Goal: Register for event/course

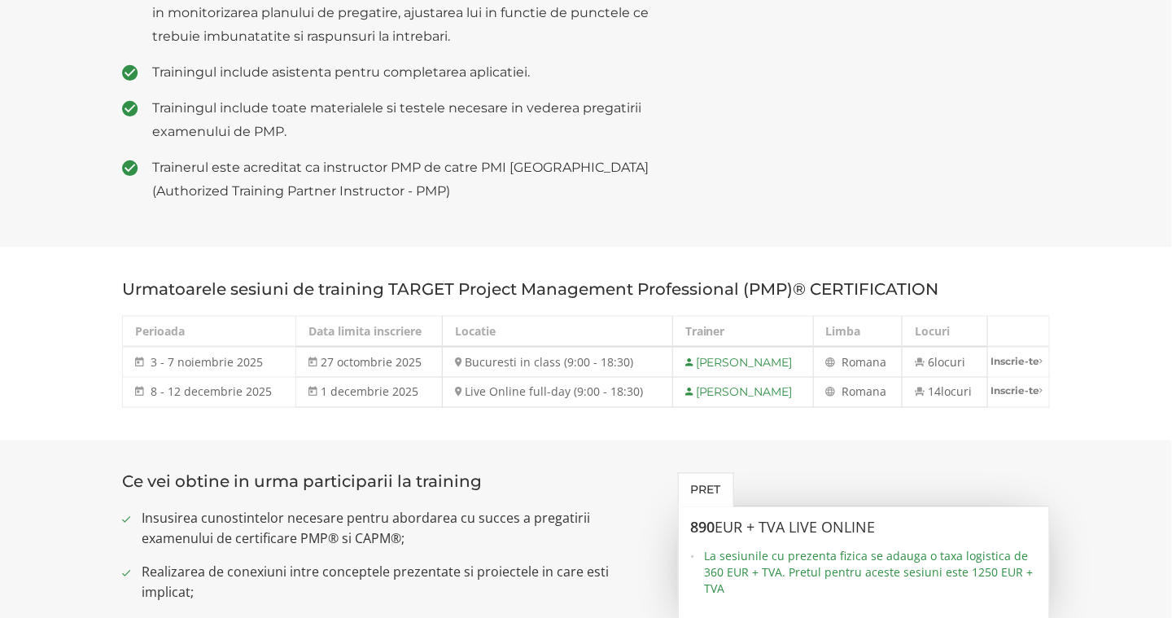
scroll to position [648, 0]
click at [662, 420] on section "Urmatoarele sesiuni de training TARGET Project Management Professional (PMP)® C…" at bounding box center [586, 344] width 1172 height 193
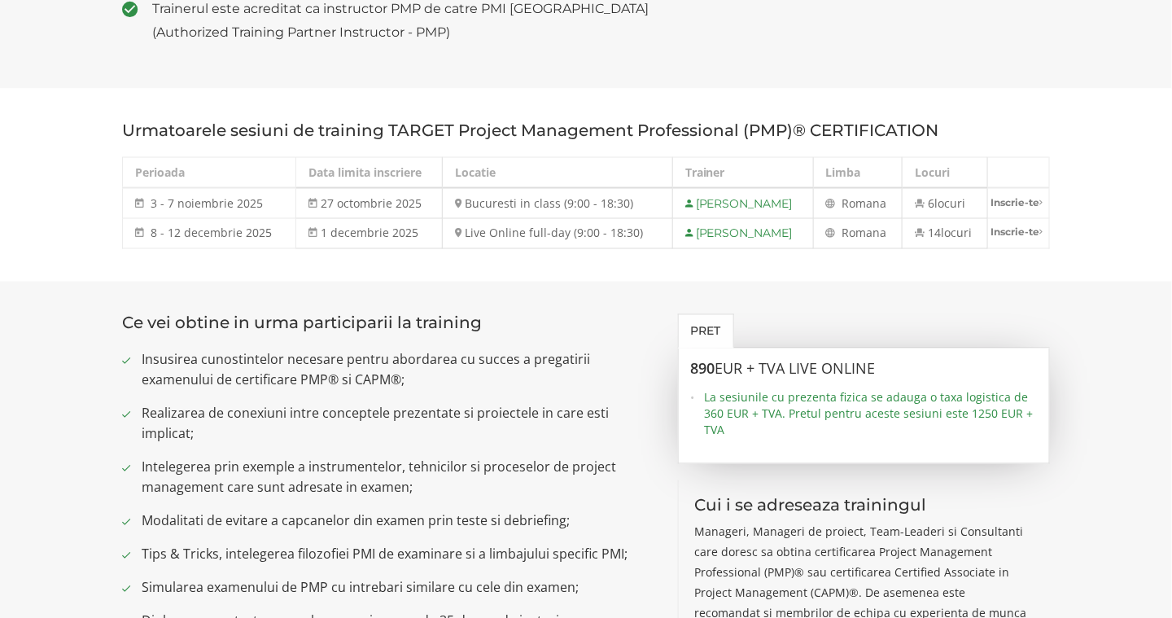
scroll to position [809, 0]
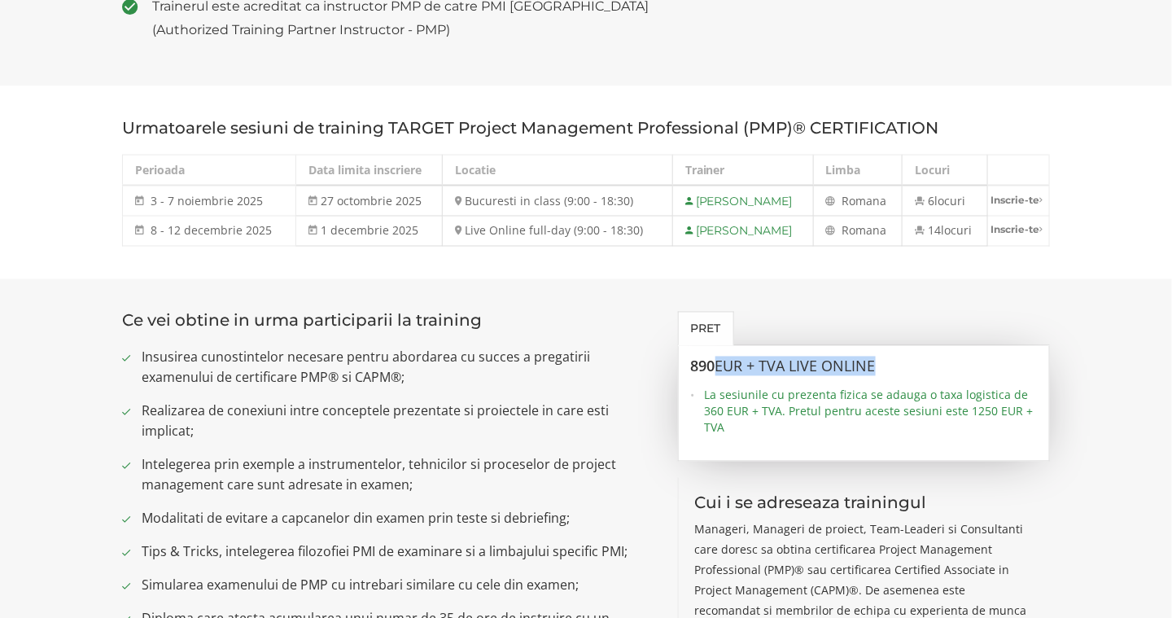
drag, startPoint x: 769, startPoint y: 357, endPoint x: 929, endPoint y: 372, distance: 160.3
click at [929, 372] on div "890 EUR + TVA LIVE ONLINE La sesiunile cu prezenta fizica se adauga o taxa logi…" at bounding box center [864, 404] width 373 height 116
click at [635, 382] on span "Insusirea cunostintelor necesare pentru abordarea cu succes a pregatirii examen…" at bounding box center [398, 368] width 512 height 41
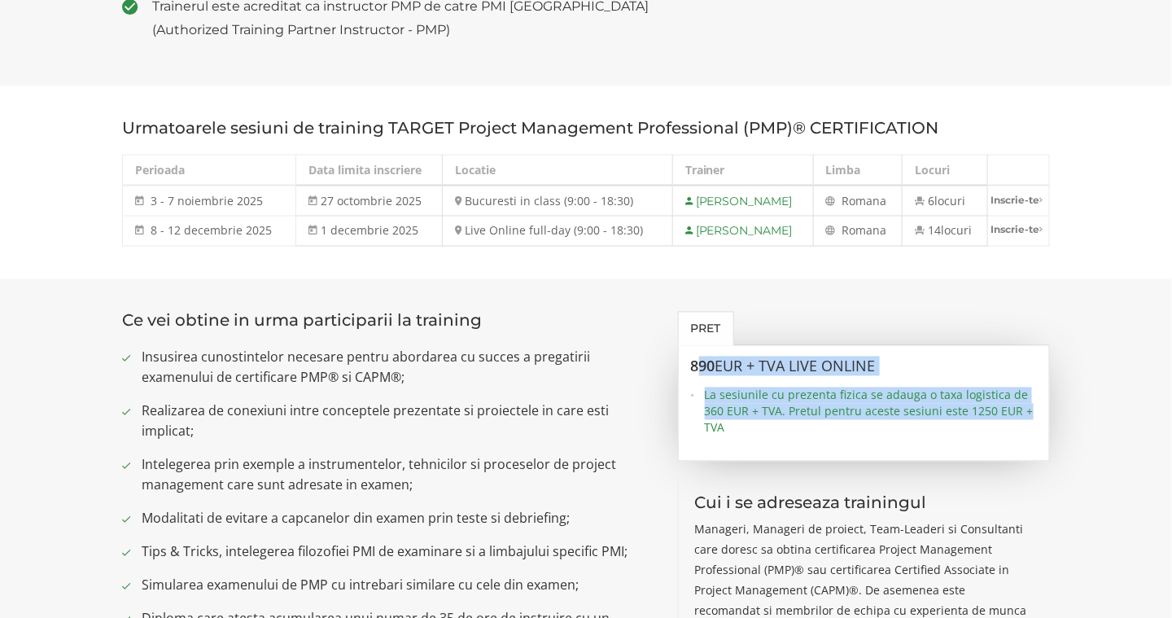
drag, startPoint x: 800, startPoint y: 366, endPoint x: 1034, endPoint y: 417, distance: 239.1
click at [1034, 417] on div "890 EUR + TVA LIVE ONLINE La sesiunile cu prezenta fizica se adauga o taxa logi…" at bounding box center [864, 397] width 347 height 77
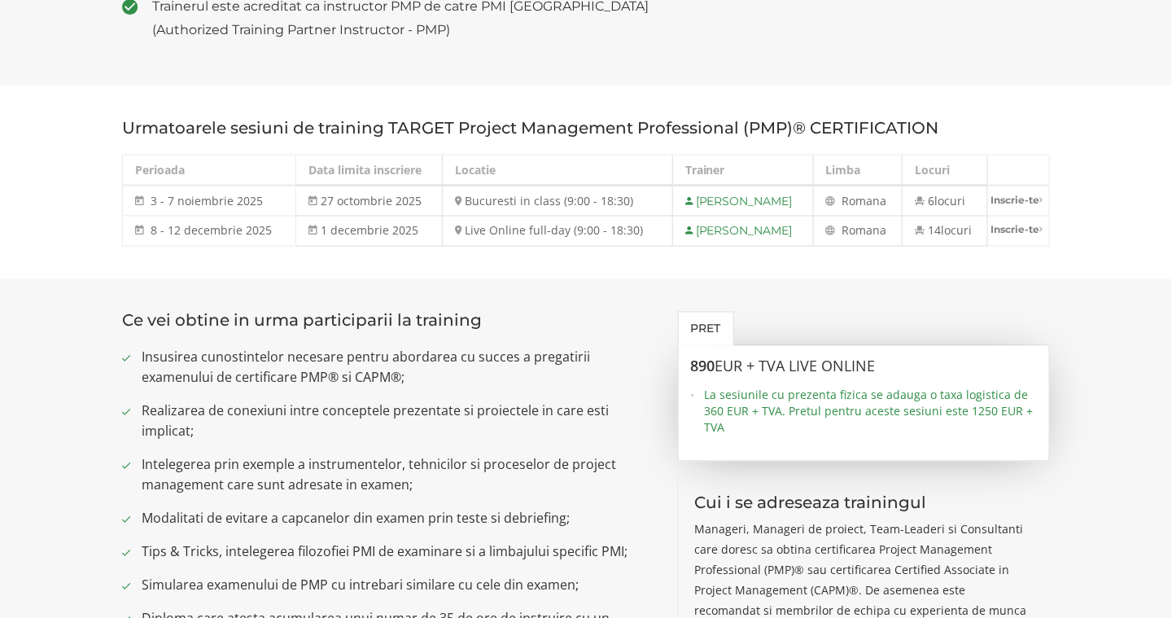
click at [650, 411] on span "Realizarea de conexiuni intre conceptele prezentate si proiectele in care esti …" at bounding box center [398, 421] width 512 height 41
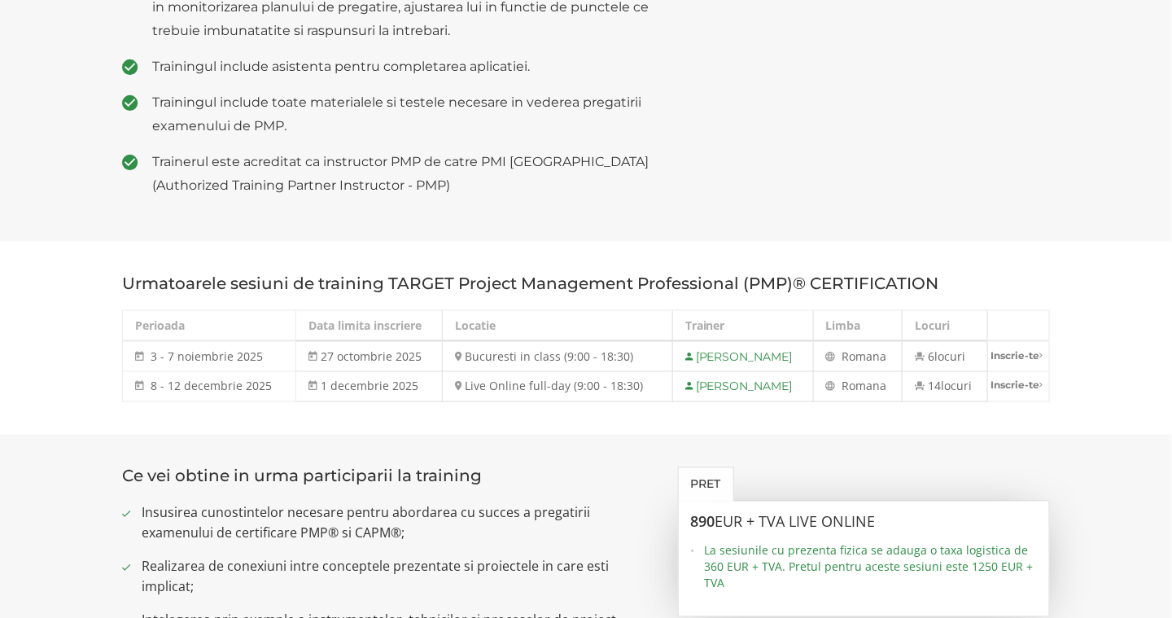
scroll to position [651, 0]
click at [563, 427] on section "Urmatoarele sesiuni de training TARGET Project Management Professional (PMP)® C…" at bounding box center [586, 340] width 1172 height 193
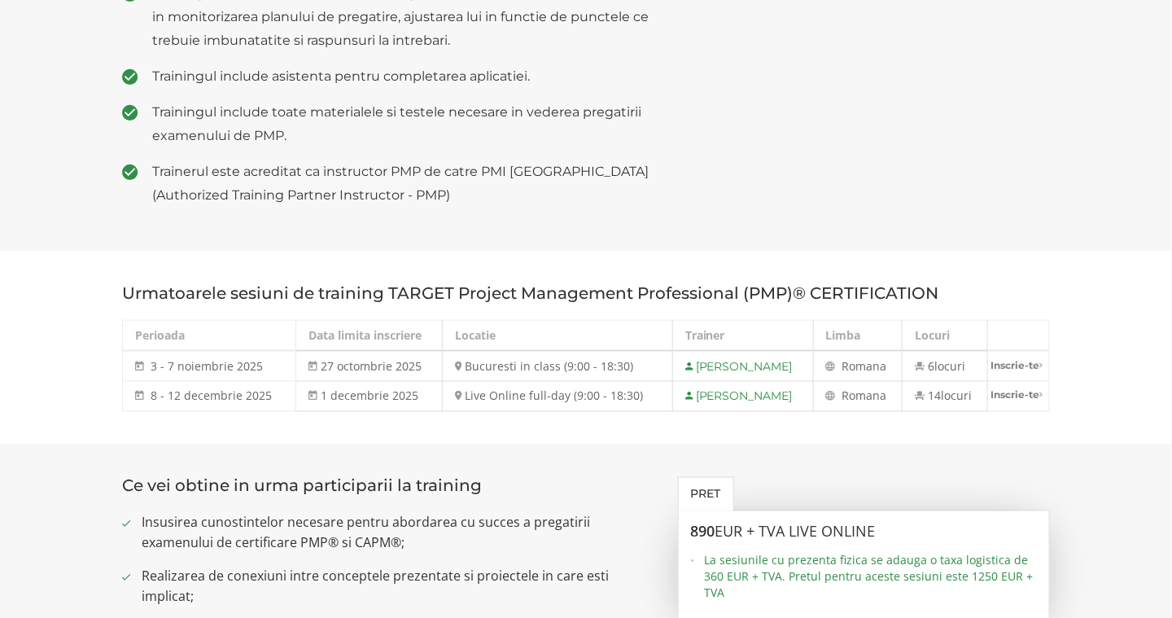
scroll to position [643, 0]
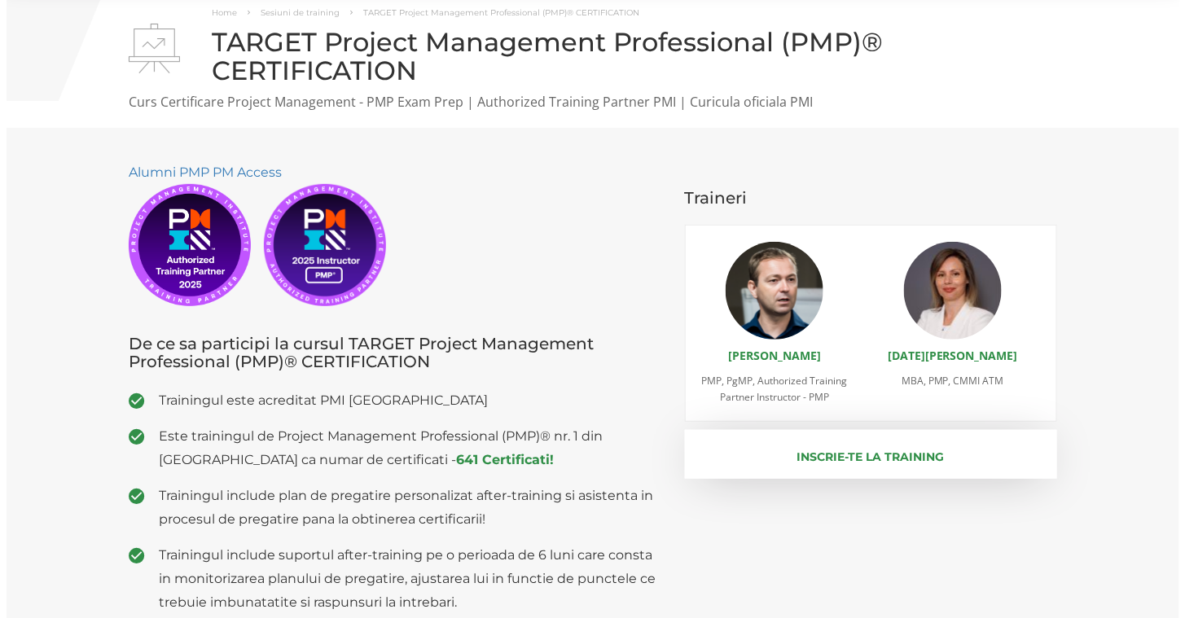
scroll to position [81, 0]
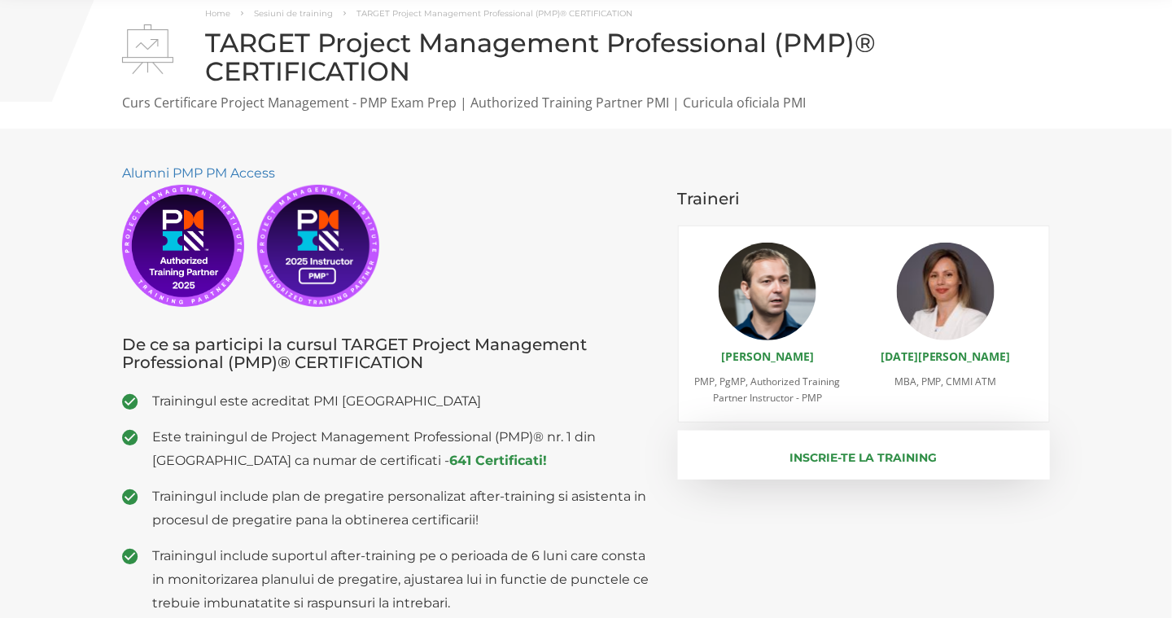
click at [726, 463] on button "Inscrie-te la training" at bounding box center [864, 455] width 373 height 49
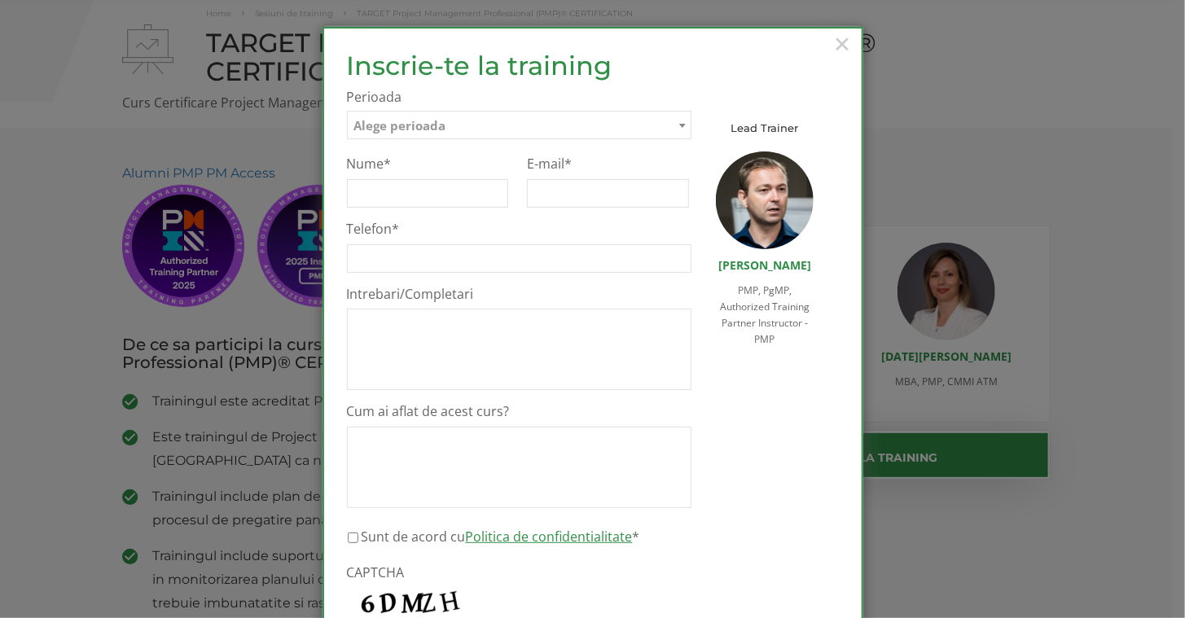
click at [449, 132] on span "Alege perioada" at bounding box center [519, 126] width 343 height 28
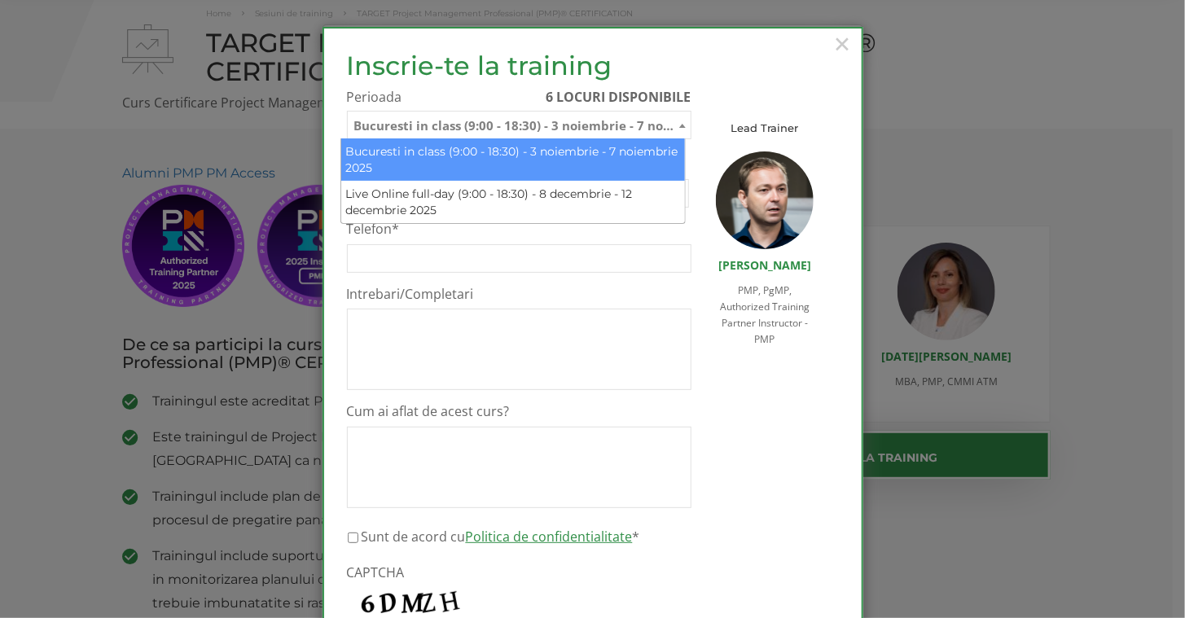
click at [572, 117] on span "Bucuresti in class (9:00 - 18:30) - 3 noiembrie - 7 noiembrie 2025" at bounding box center [519, 126] width 343 height 28
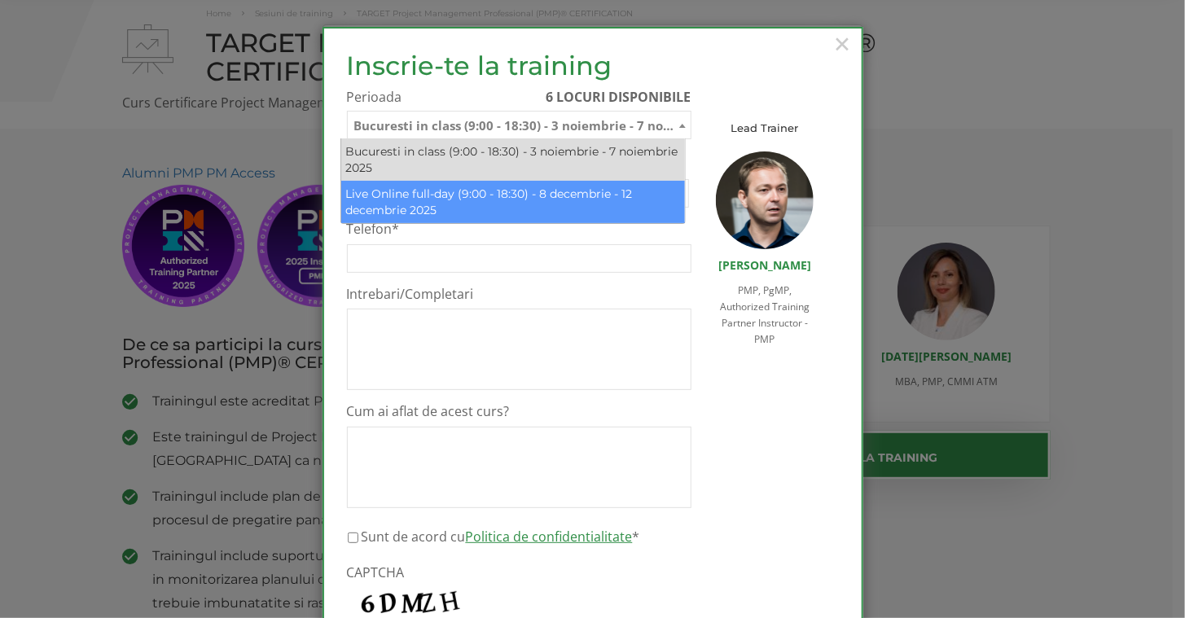
select select "Live Online full-day (9:00 - 18:30) - 8 decembrie - 12 decembrie 2025"
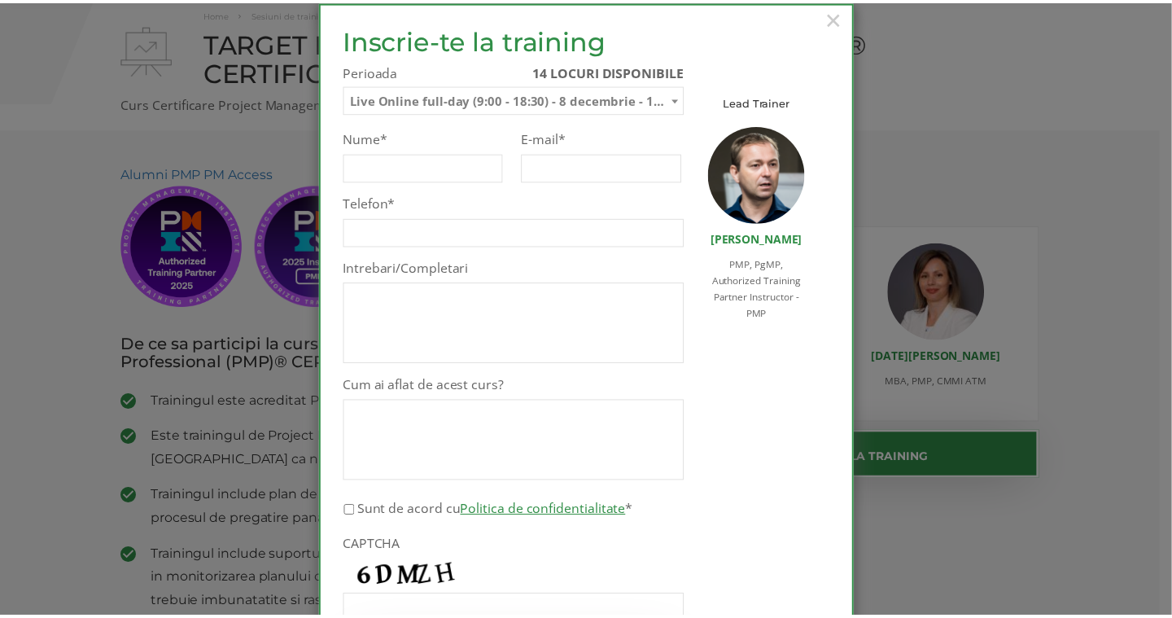
scroll to position [0, 0]
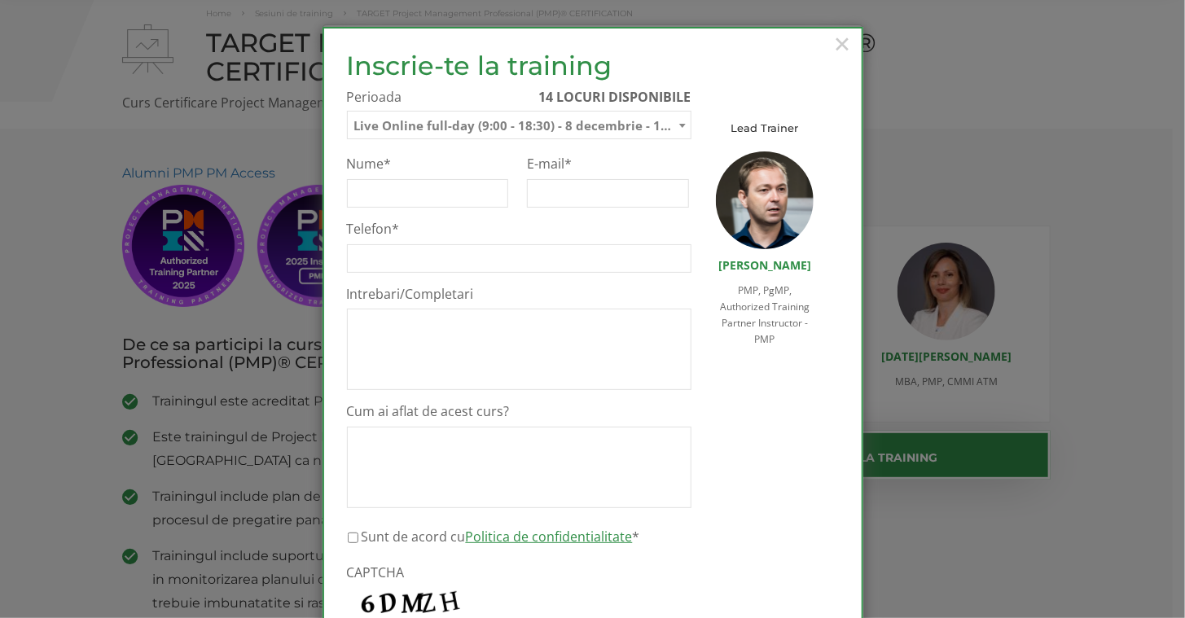
click at [523, 125] on span "Live Online full-day (9:00 - 18:30) - 8 decembrie - 12 decembrie 2025" at bounding box center [519, 126] width 343 height 28
click at [750, 51] on div "Lead Trainer NARCISS POPESCU PMP, PgMP, Authorized Training Partner Instructor …" at bounding box center [764, 203] width 123 height 304
click at [836, 46] on span "×" at bounding box center [842, 43] width 21 height 45
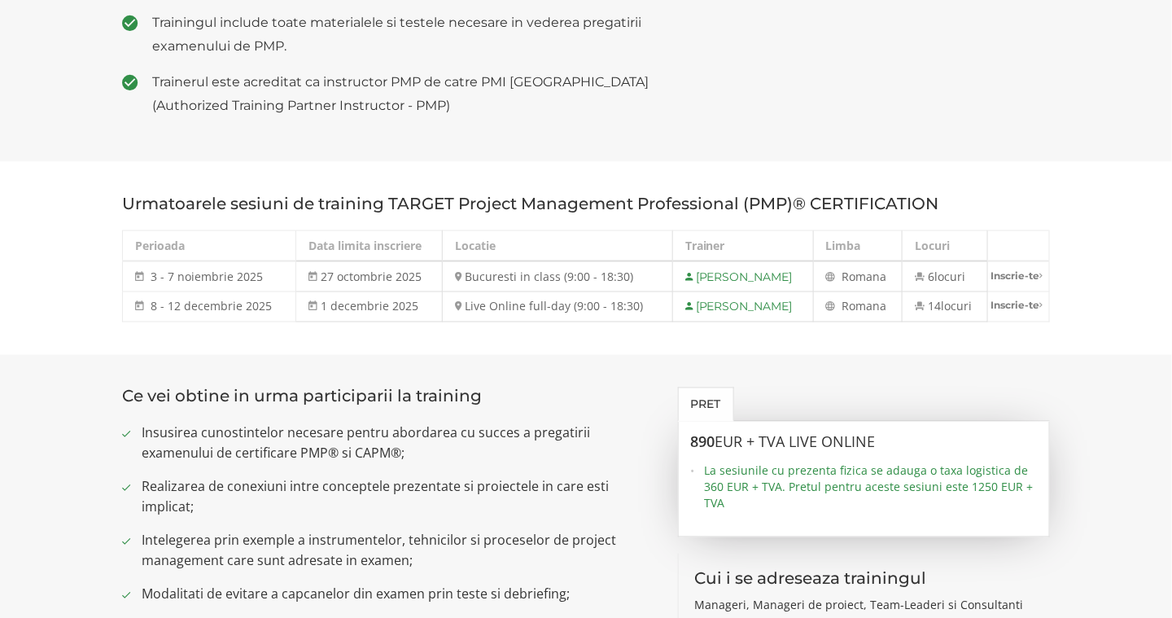
scroll to position [733, 0]
drag, startPoint x: 788, startPoint y: 484, endPoint x: 808, endPoint y: 502, distance: 26.0
click at [808, 502] on span "La sesiunile cu prezenta fizica se adauga o taxa logistica de 360 EUR + TVA. Pr…" at bounding box center [871, 488] width 333 height 49
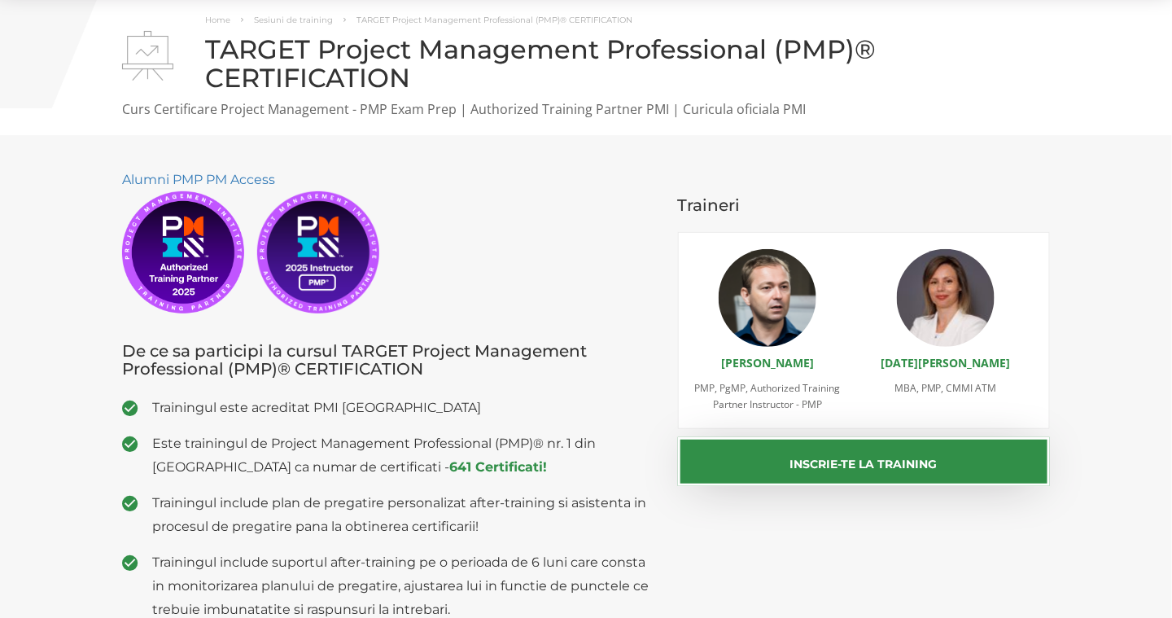
scroll to position [0, 0]
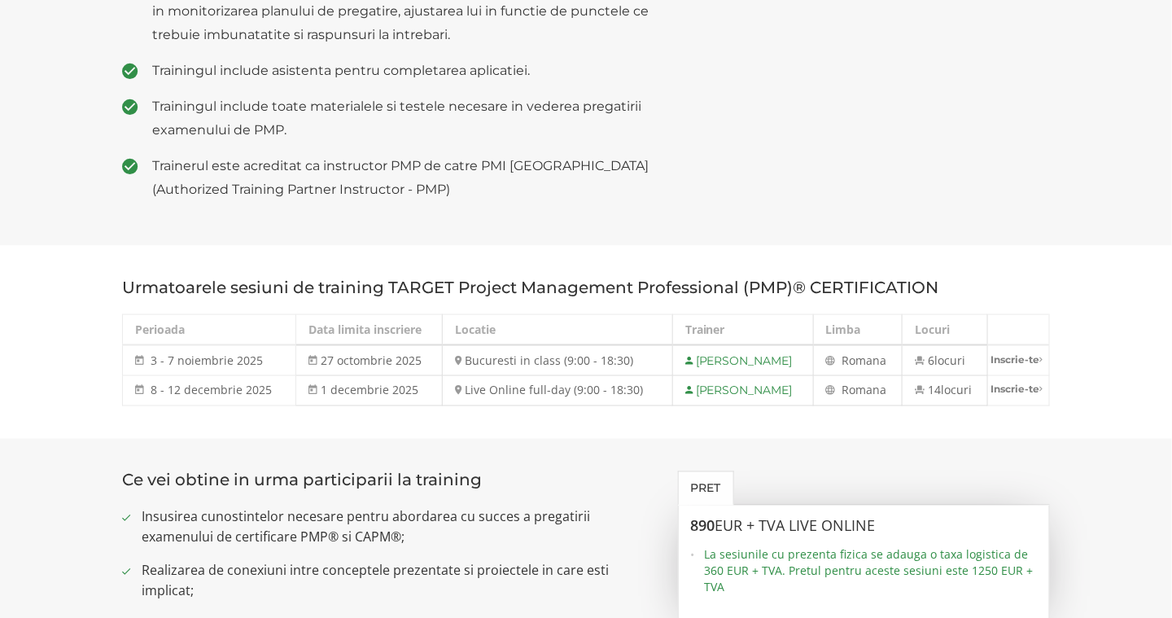
scroll to position [651, 0]
